Goal: Task Accomplishment & Management: Complete application form

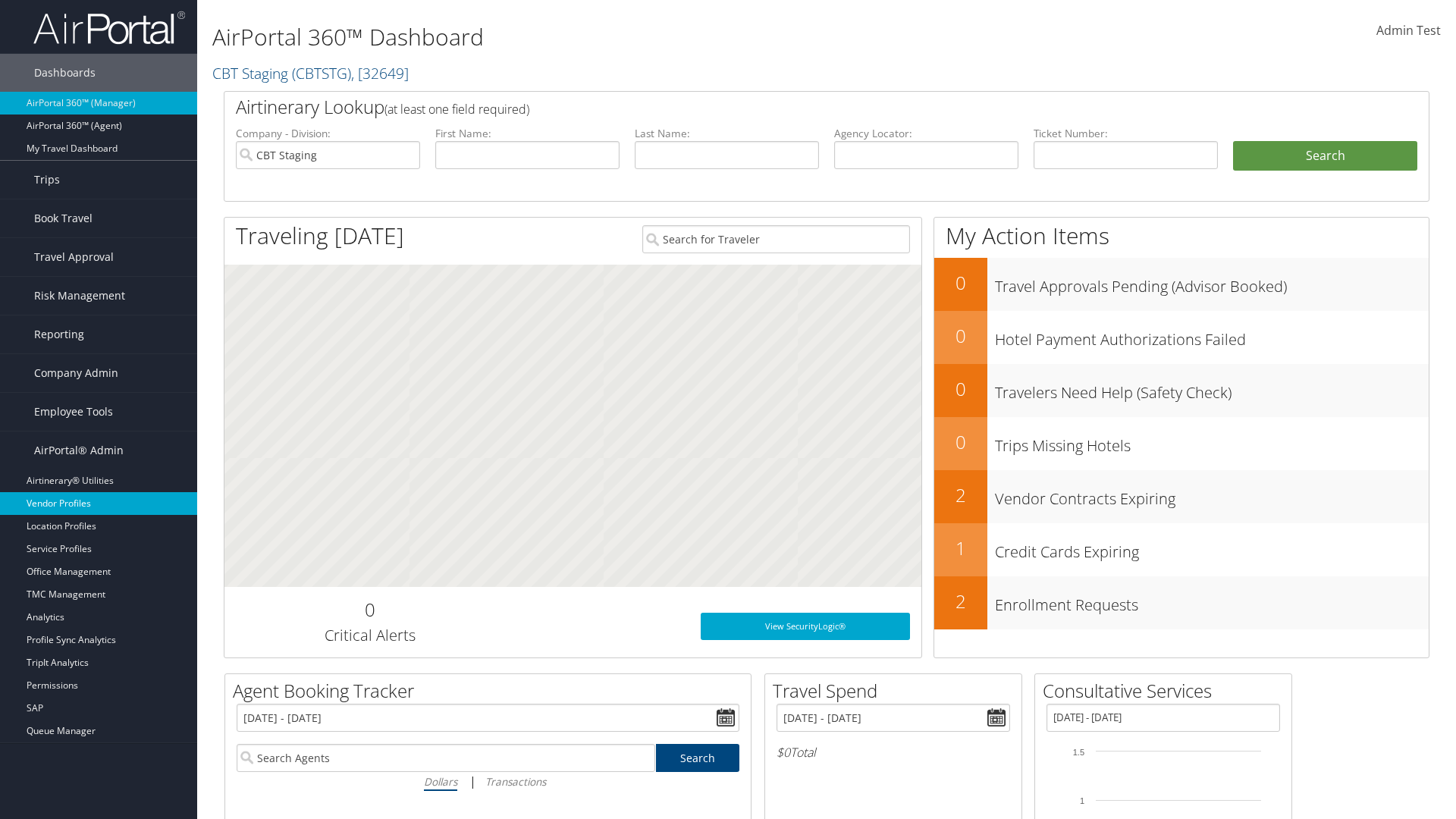
click at [99, 503] on link "Vendor Profiles" at bounding box center [99, 503] width 197 height 23
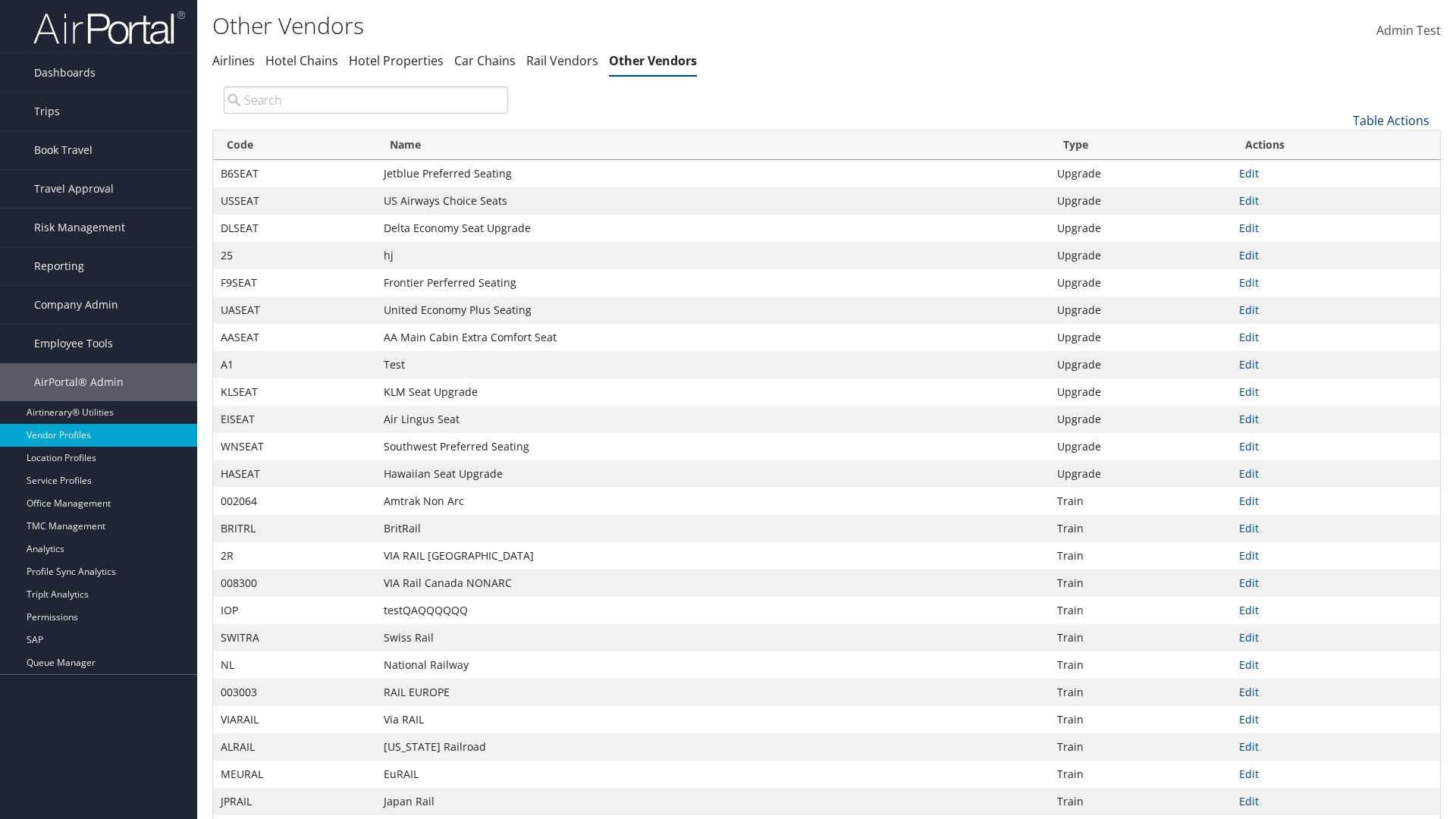
click at [1390, 120] on link "Table Actions" at bounding box center [1390, 120] width 76 height 16
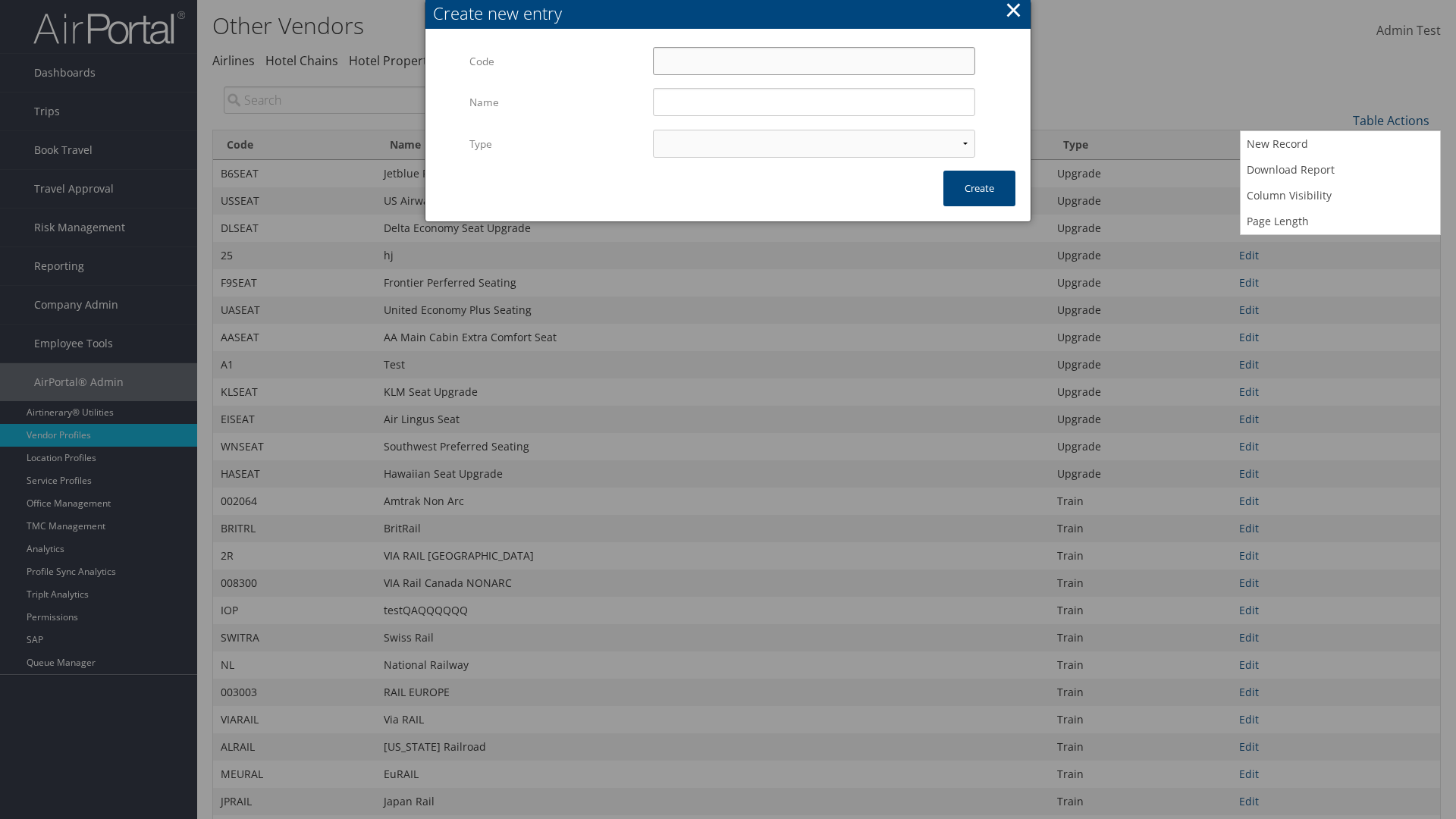
click at [814, 61] on input "Code" at bounding box center [814, 61] width 323 height 28
type input ";2oRR"
type input "Test"
click at [814, 101] on input "Test" at bounding box center [814, 101] width 323 height 28
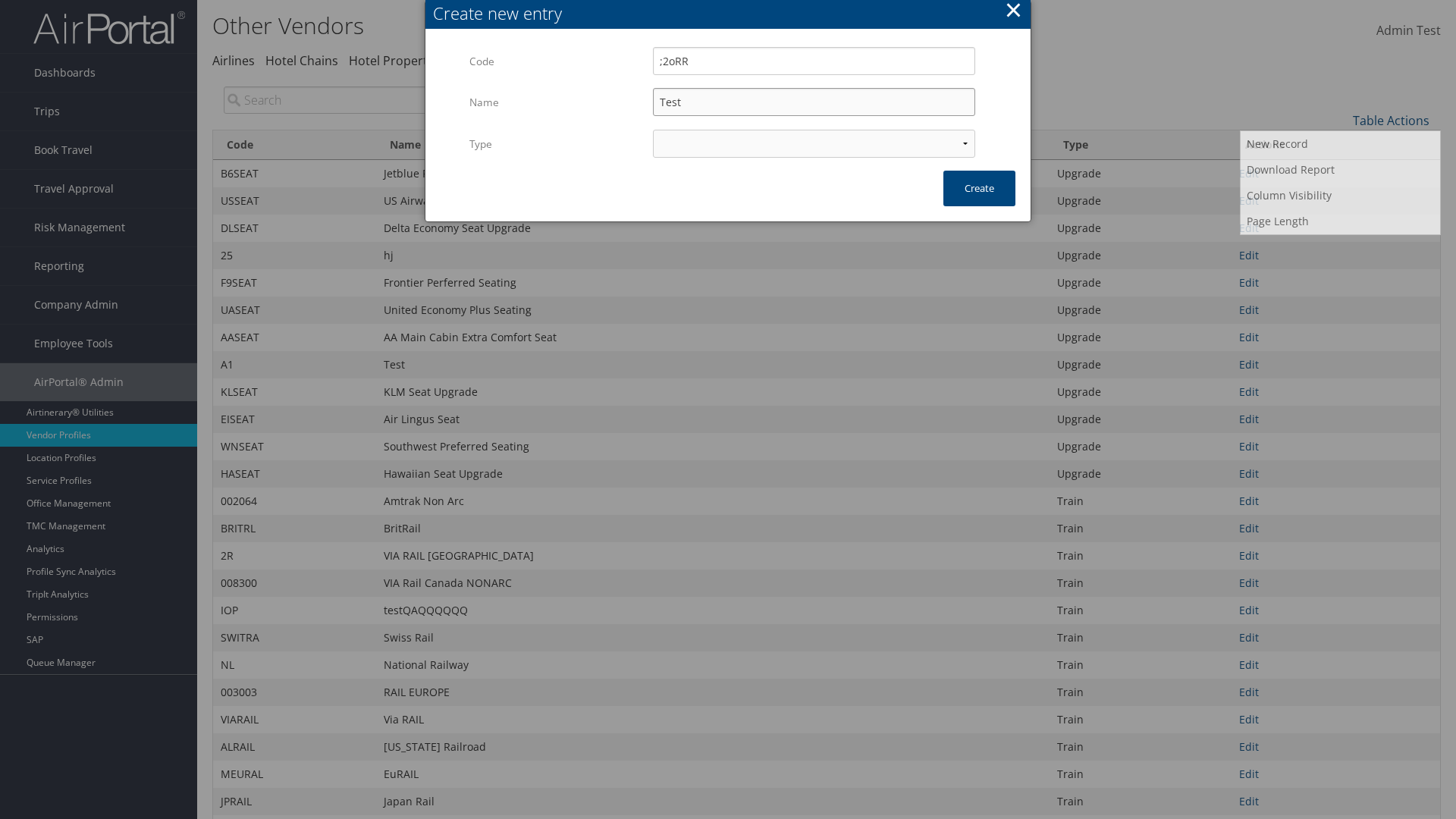
select select "15"
type input ";2oRR"
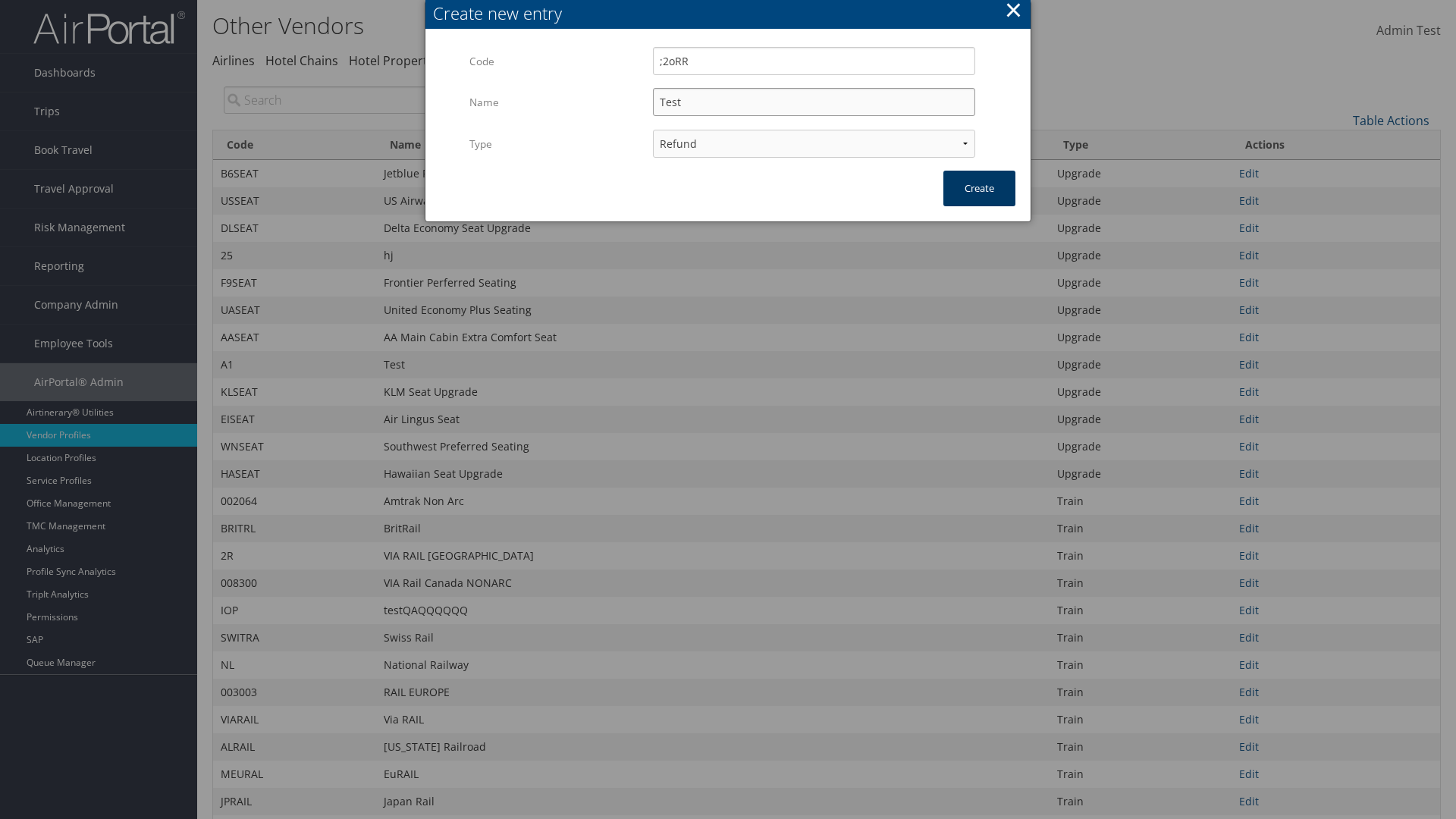
type input "Test"
click at [979, 188] on button "Create" at bounding box center [979, 188] width 72 height 36
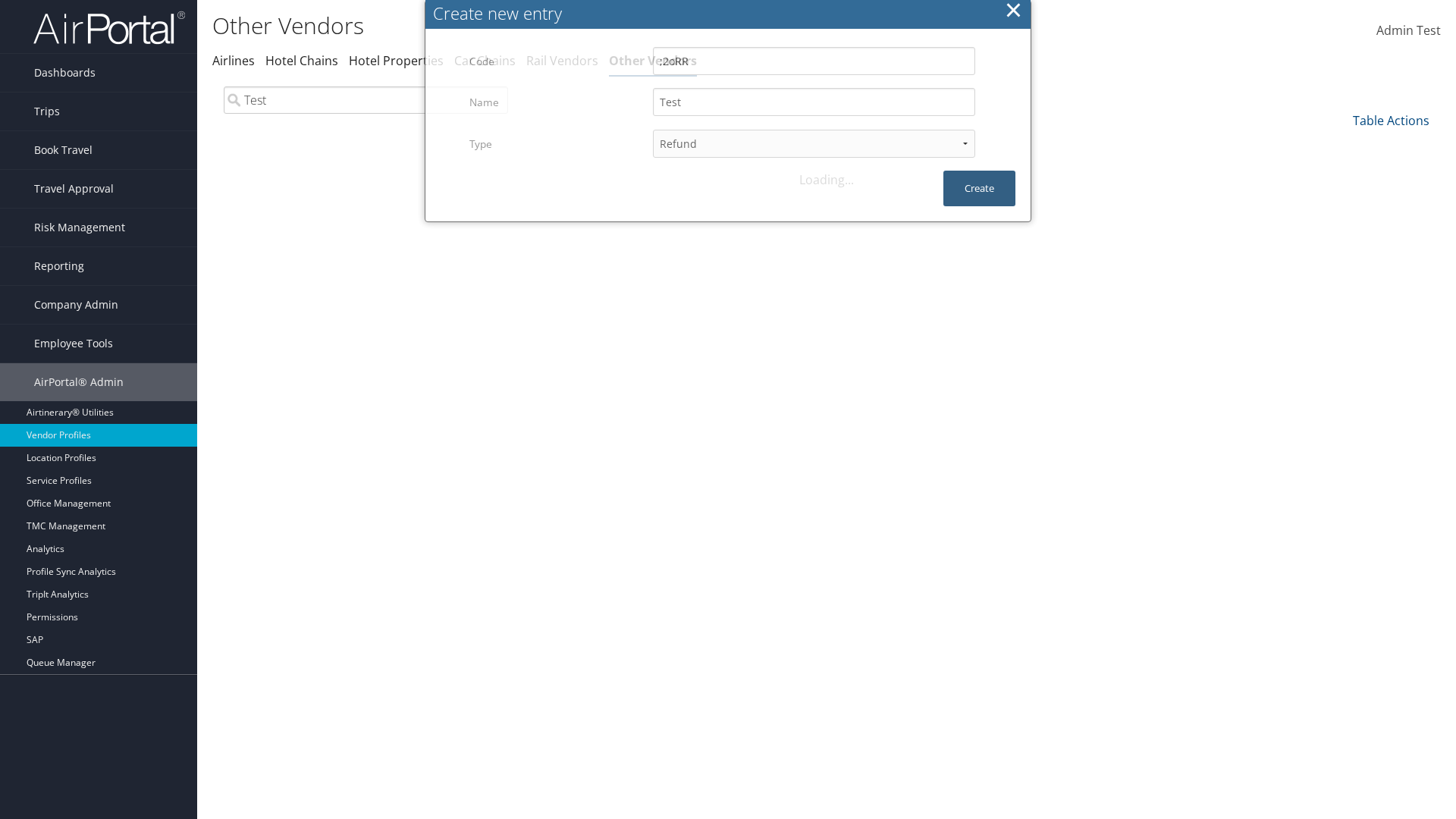
scroll to position [111, 0]
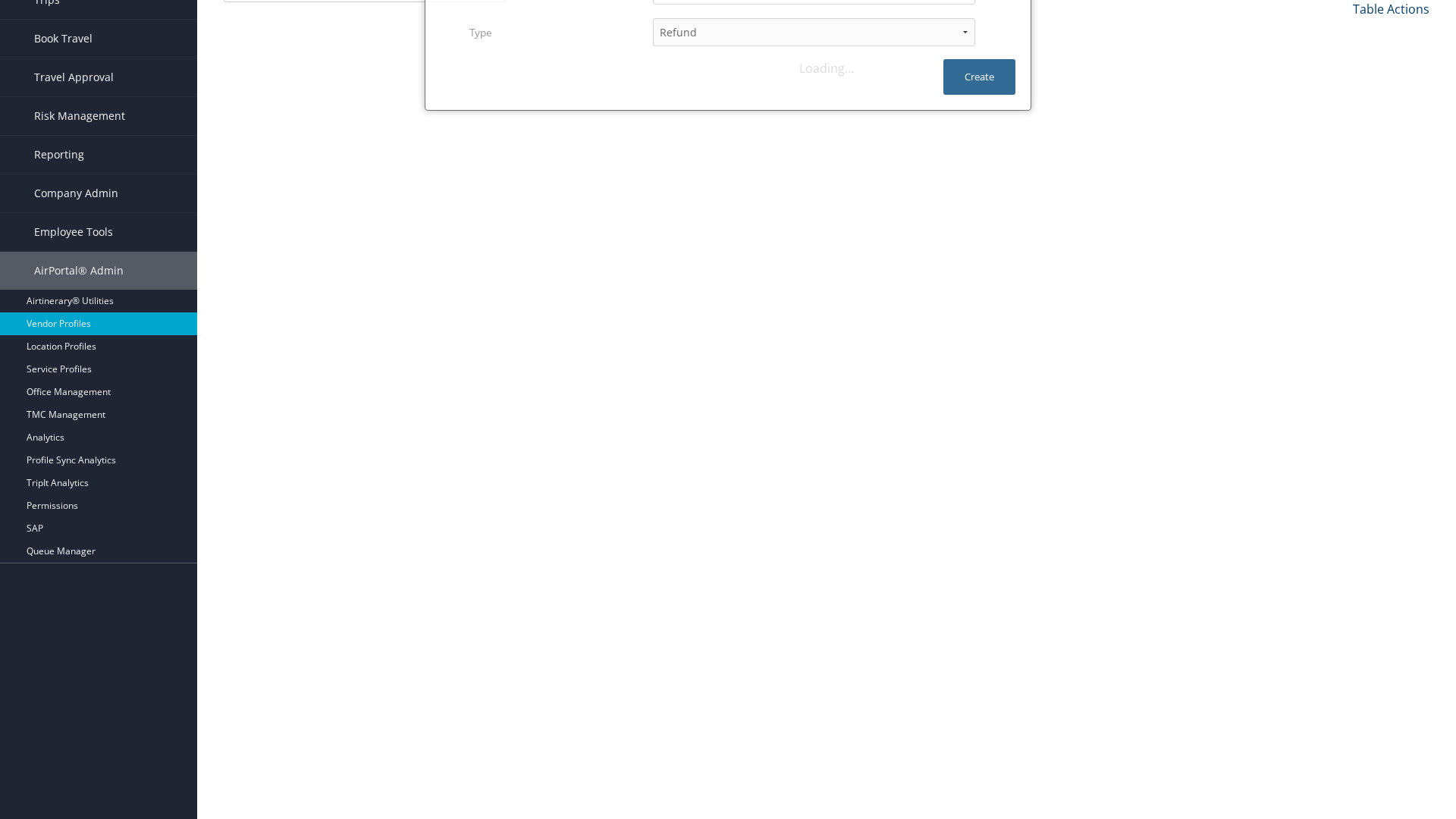
type input "Test"
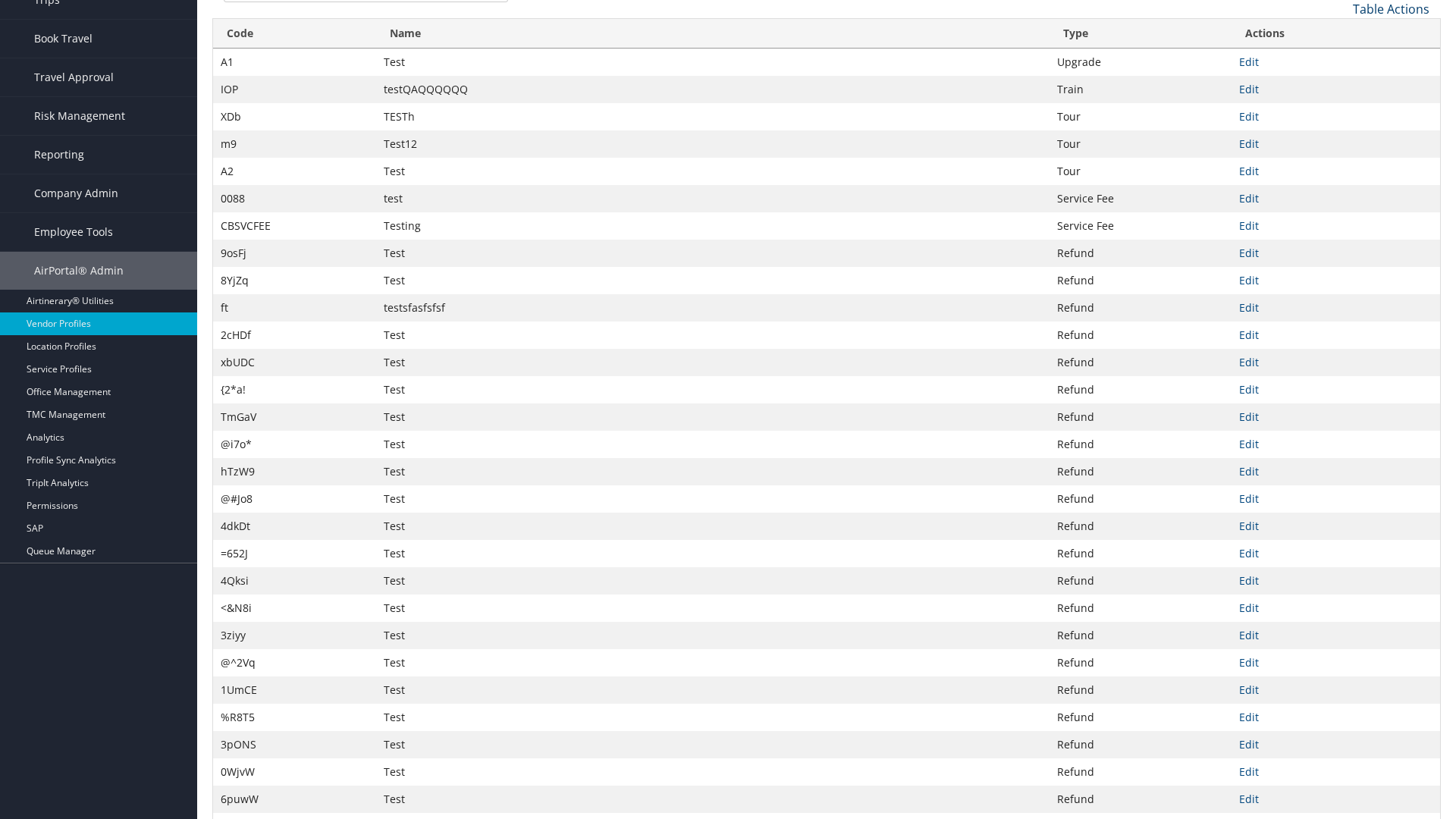
click at [1390, 9] on link "Table Actions" at bounding box center [1390, 9] width 76 height 16
click at [1340, 83] on link "Column Visibility" at bounding box center [1340, 84] width 199 height 26
click at [1340, 34] on link "Code" at bounding box center [1340, 34] width 199 height 26
